Goal: Transaction & Acquisition: Purchase product/service

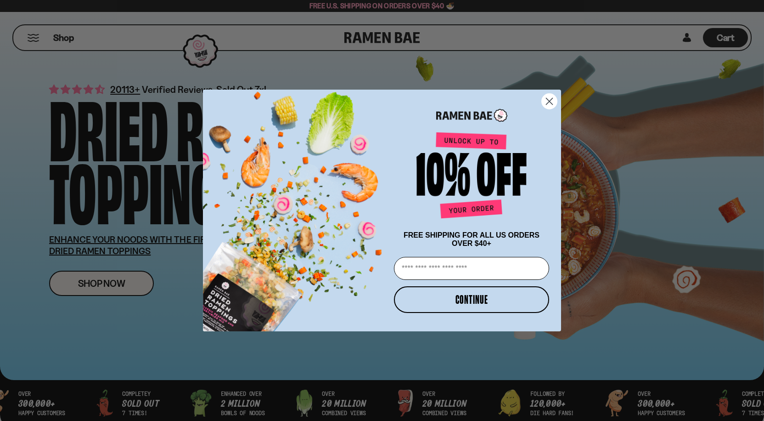
click at [550, 98] on icon "Close dialog" at bounding box center [549, 101] width 6 height 6
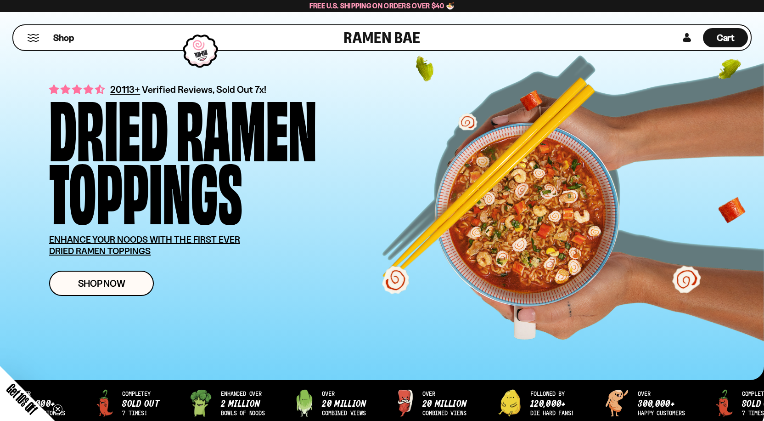
click at [29, 34] on button "Mobile Menu Trigger" at bounding box center [33, 38] width 12 height 8
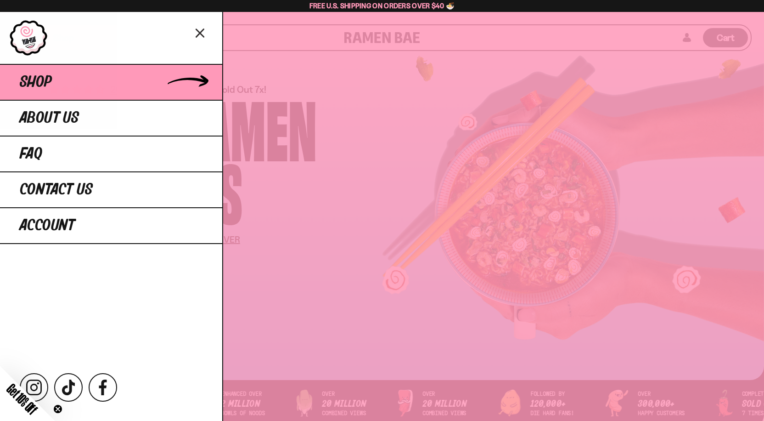
click at [37, 77] on span "Shop" at bounding box center [36, 82] width 32 height 17
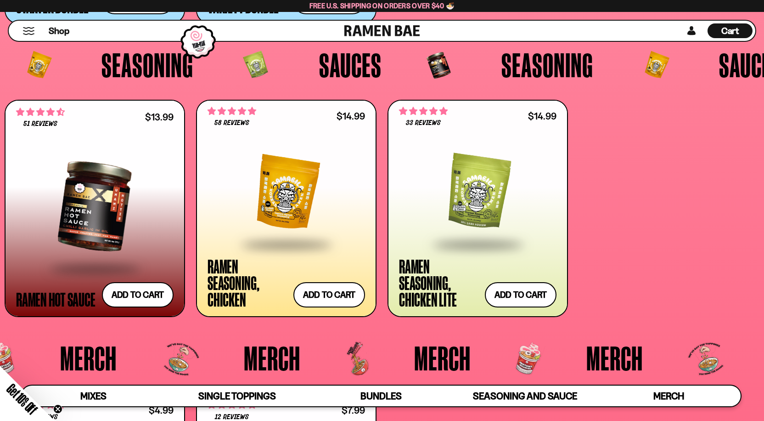
scroll to position [2330, 0]
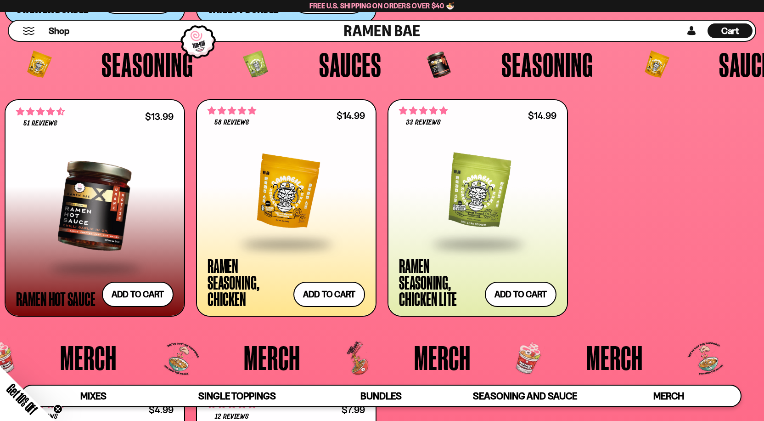
click at [292, 186] on div at bounding box center [286, 191] width 157 height 101
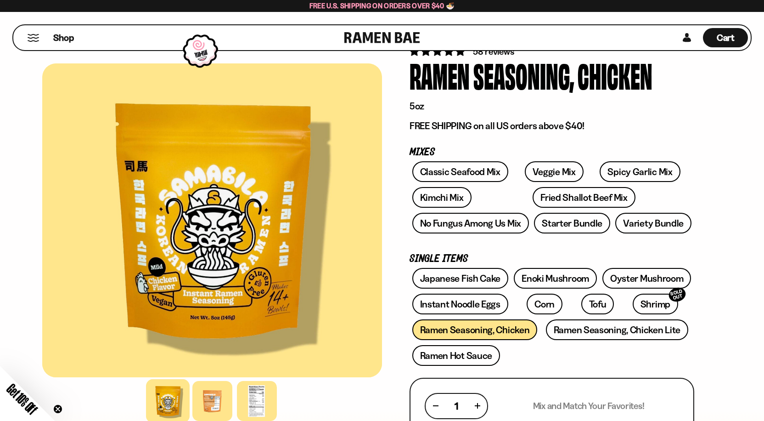
scroll to position [40, 0]
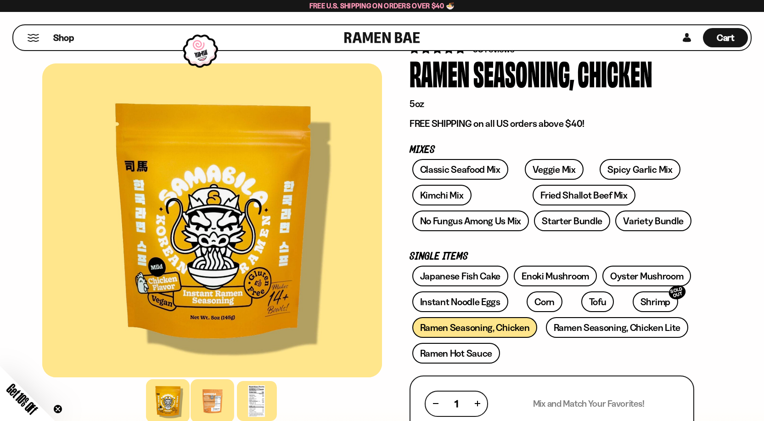
click at [214, 395] on div at bounding box center [213, 401] width 44 height 44
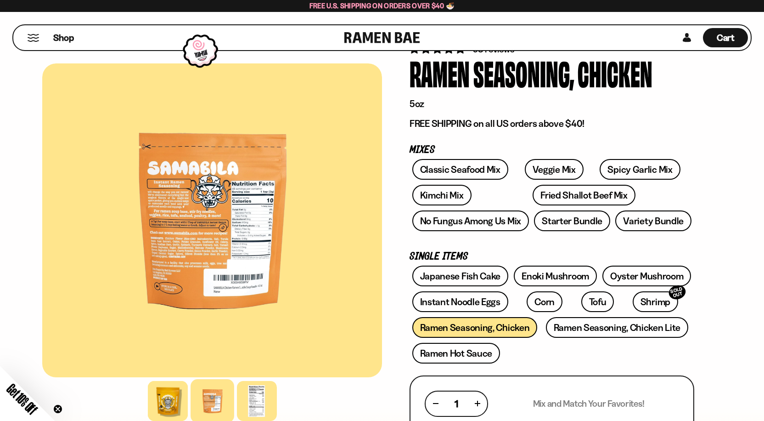
click at [169, 195] on div at bounding box center [212, 220] width 340 height 314
click at [188, 214] on div at bounding box center [212, 220] width 340 height 314
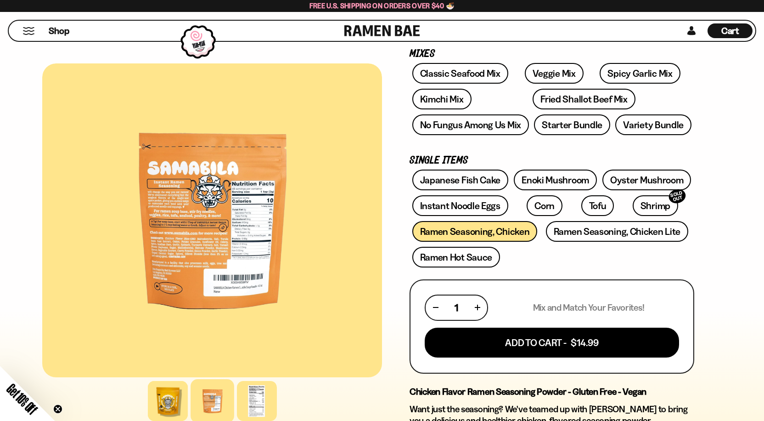
scroll to position [139, 0]
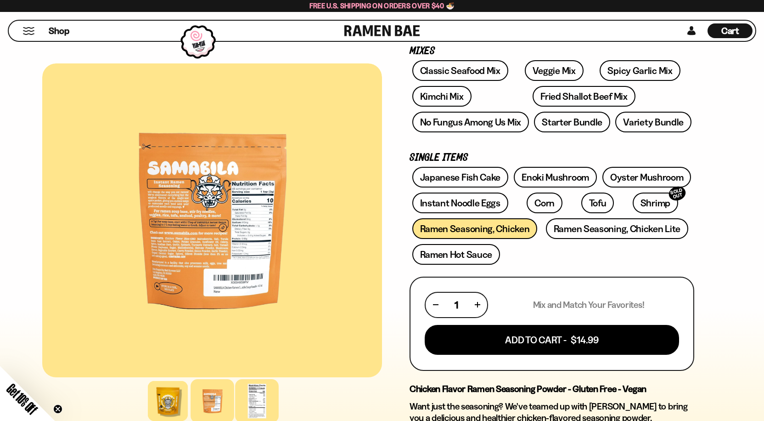
click at [262, 390] on div at bounding box center [257, 401] width 44 height 44
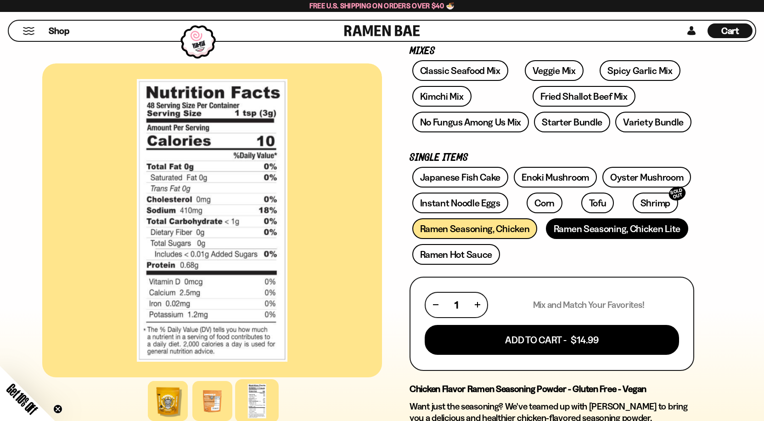
click at [570, 225] on link "Ramen Seasoning, Chicken Lite" at bounding box center [617, 228] width 142 height 21
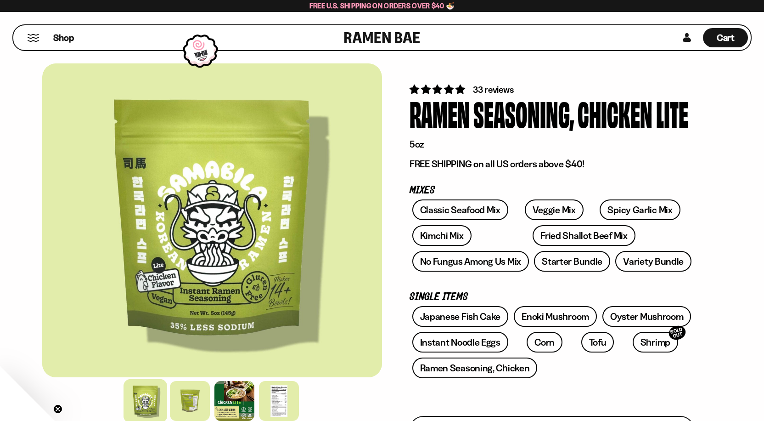
scroll to position [99, 0]
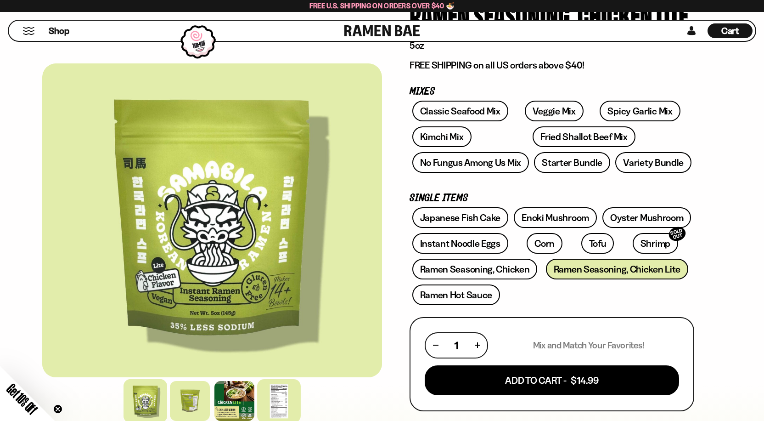
click at [273, 395] on div at bounding box center [279, 401] width 44 height 44
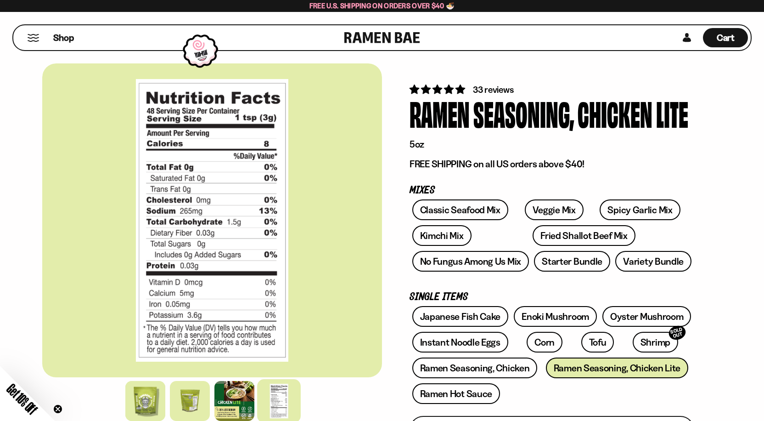
scroll to position [0, 0]
